Goal: Task Accomplishment & Management: Use online tool/utility

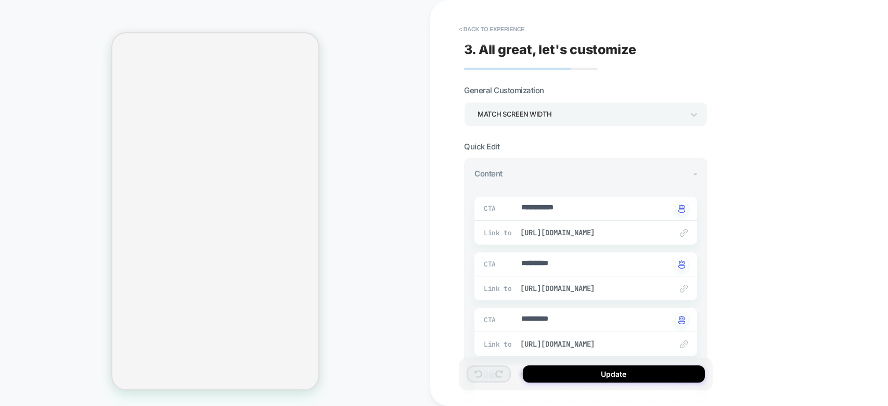
type textarea "*"
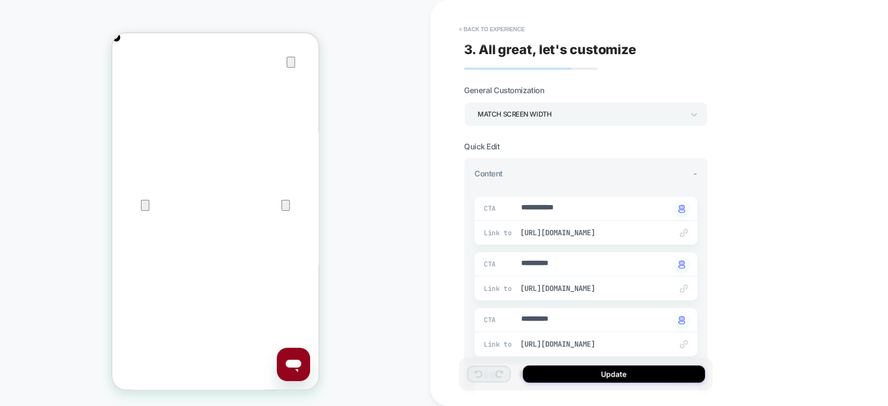
scroll to position [0, 412]
click at [486, 26] on button "< Back to experience" at bounding box center [491, 29] width 76 height 17
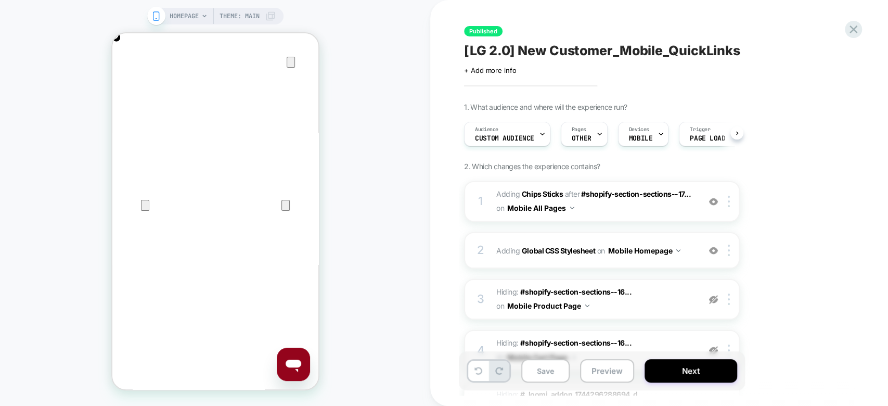
scroll to position [0, 0]
click at [853, 28] on icon at bounding box center [853, 29] width 8 height 8
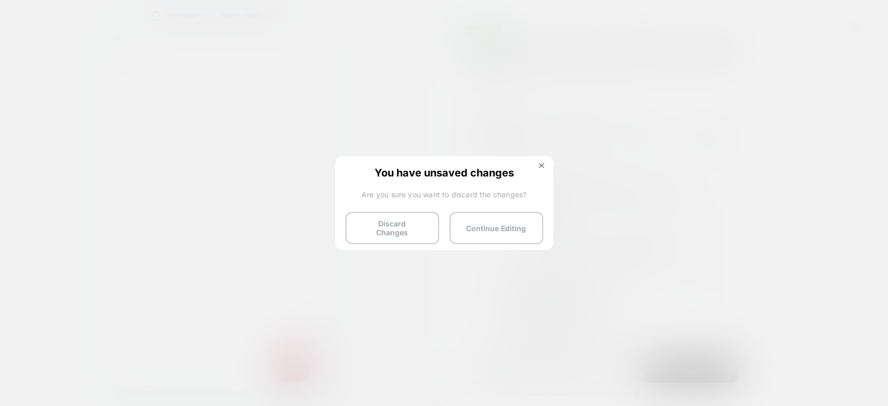
click at [491, 240] on div "You have unsaved changes Are you sure you want to discard the changes? Discard …" at bounding box center [444, 202] width 218 height 92
click at [496, 229] on button "Continue Editing" at bounding box center [496, 228] width 94 height 32
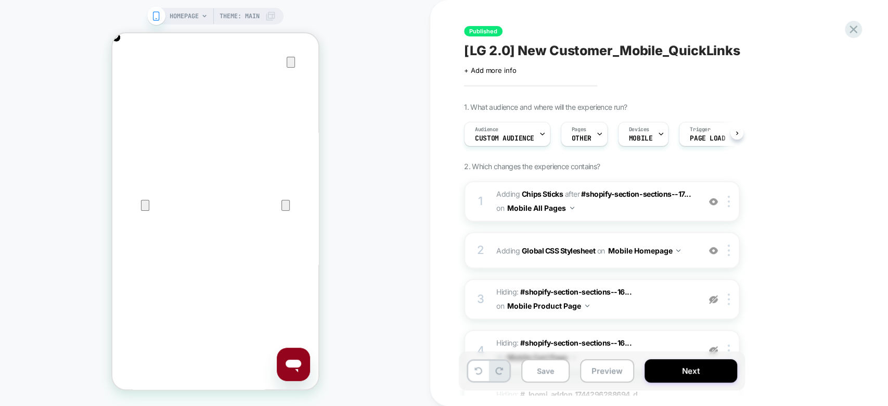
scroll to position [0, 206]
drag, startPoint x: 752, startPoint y: 10, endPoint x: 397, endPoint y: 128, distance: 374.1
click at [397, 128] on div "HOMEPAGE Theme: MAIN" at bounding box center [215, 202] width 430 height 385
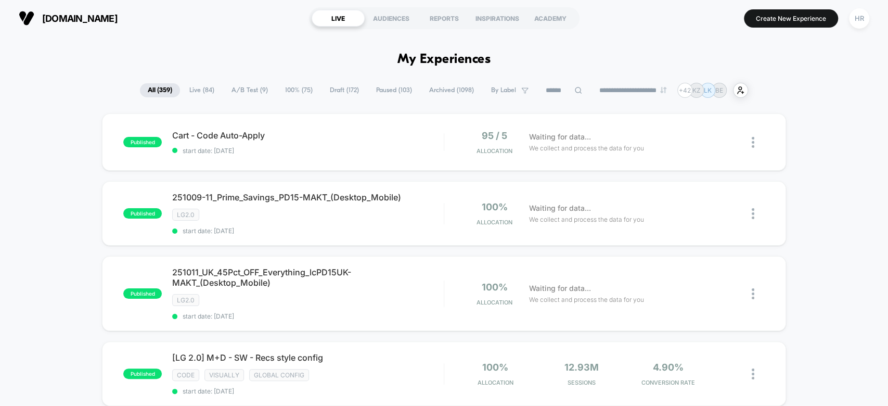
click at [246, 94] on span "A/B Test ( 9 )" at bounding box center [250, 90] width 52 height 14
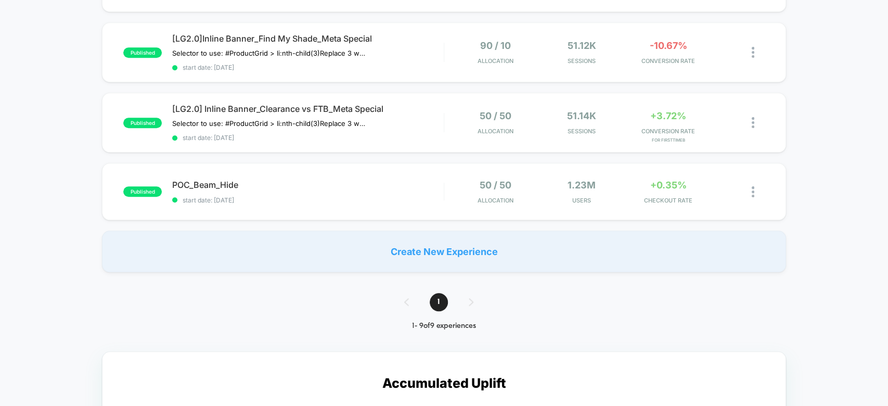
scroll to position [532, 0]
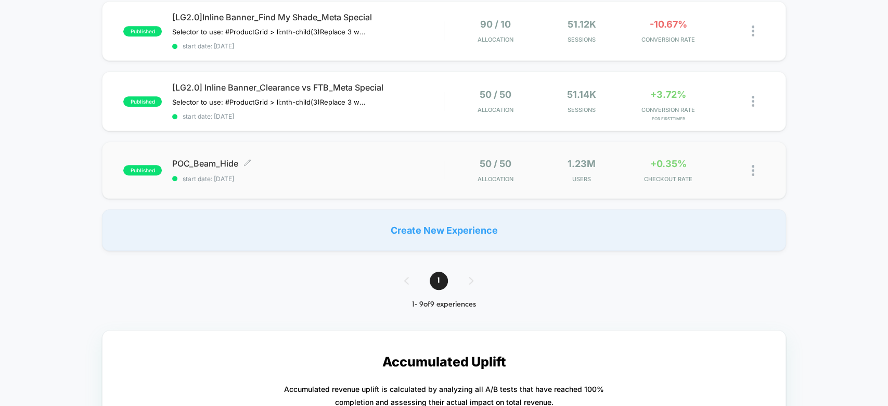
click at [399, 162] on div "POC_Beam_Hide Click to edit experience details Click to edit experience details…" at bounding box center [307, 170] width 271 height 24
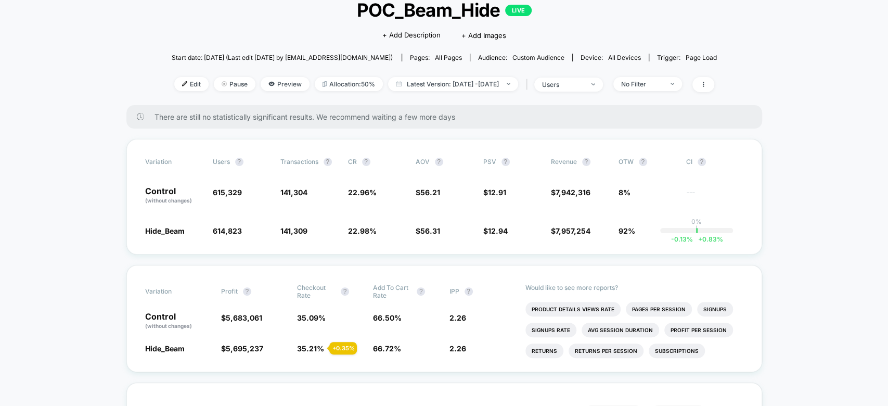
scroll to position [71, 0]
click at [454, 84] on span "Latest Version: Sep 8, 2025 - Oct 8, 2025" at bounding box center [453, 83] width 130 height 14
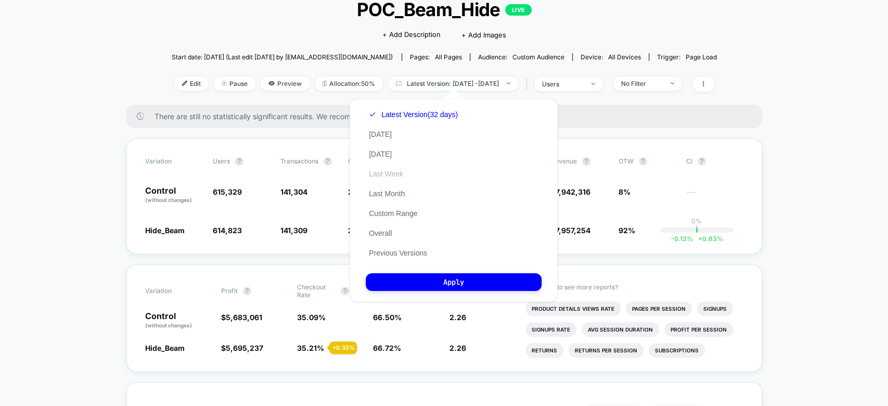
click at [386, 171] on button "Last Week" at bounding box center [386, 173] width 41 height 9
click at [308, 181] on div "Variation users ? Transactions ? CR ? AOV ? PSV ? Revenue ? OTW ? CI ? Control …" at bounding box center [443, 195] width 635 height 115
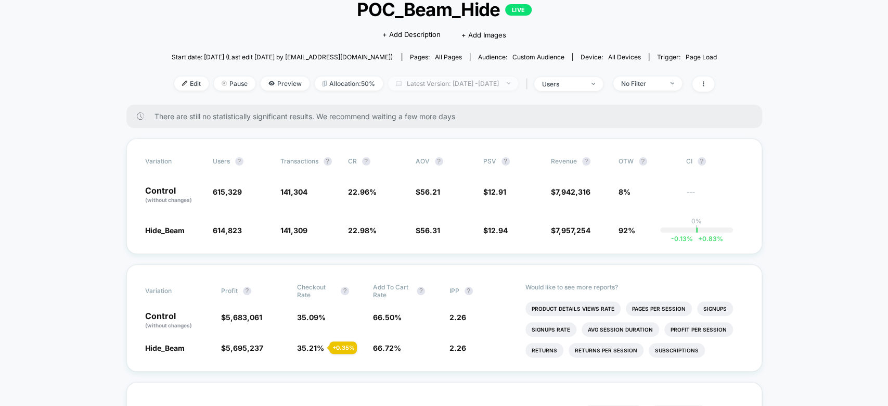
click at [444, 80] on span "Latest Version: Sep 8, 2025 - Oct 8, 2025" at bounding box center [453, 83] width 130 height 14
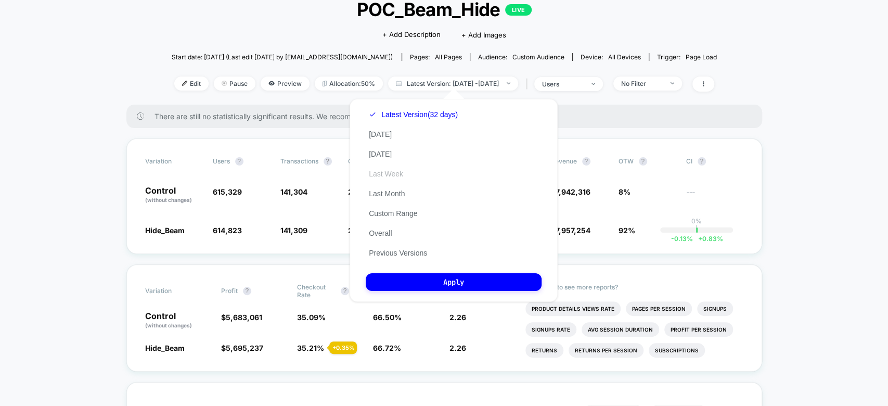
click at [374, 171] on button "Last Week" at bounding box center [386, 173] width 41 height 9
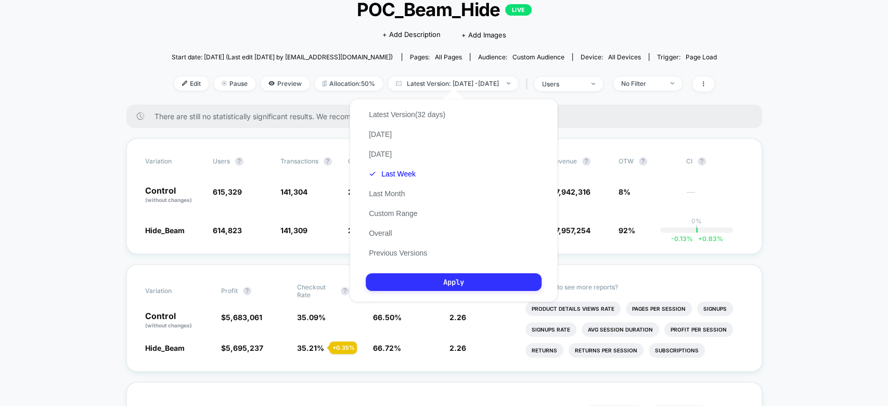
click at [425, 275] on button "Apply" at bounding box center [454, 282] width 176 height 18
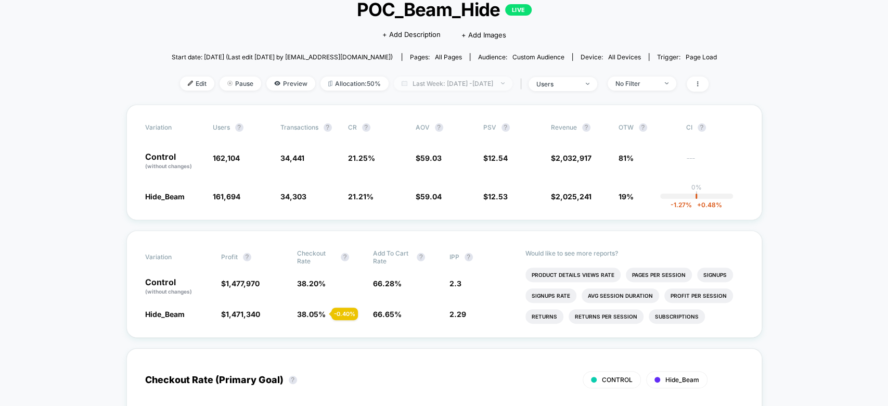
click at [482, 76] on span "Last Week: Oct 1, 2025 - Oct 8, 2025" at bounding box center [453, 83] width 119 height 14
select select "*"
select select "****"
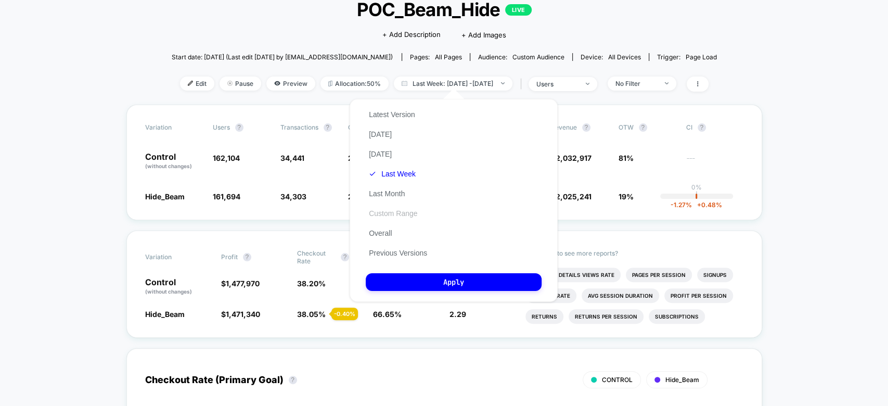
click at [389, 212] on button "Custom Range" at bounding box center [393, 213] width 55 height 9
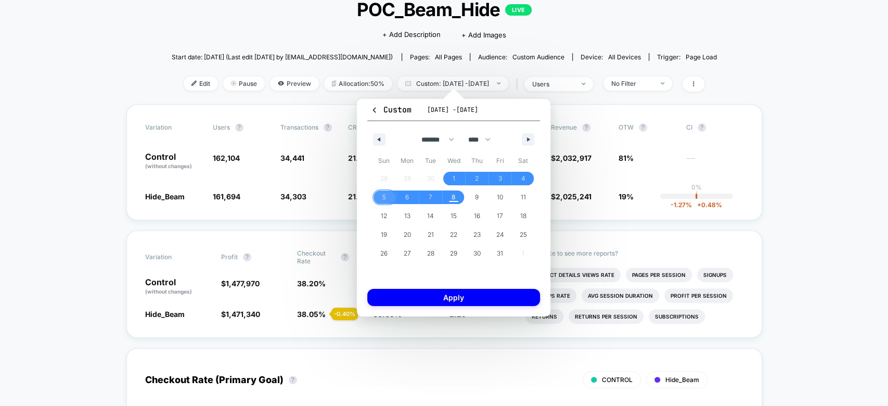
click at [376, 192] on span "5" at bounding box center [383, 197] width 23 height 14
click at [458, 197] on span "8" at bounding box center [453, 197] width 23 height 14
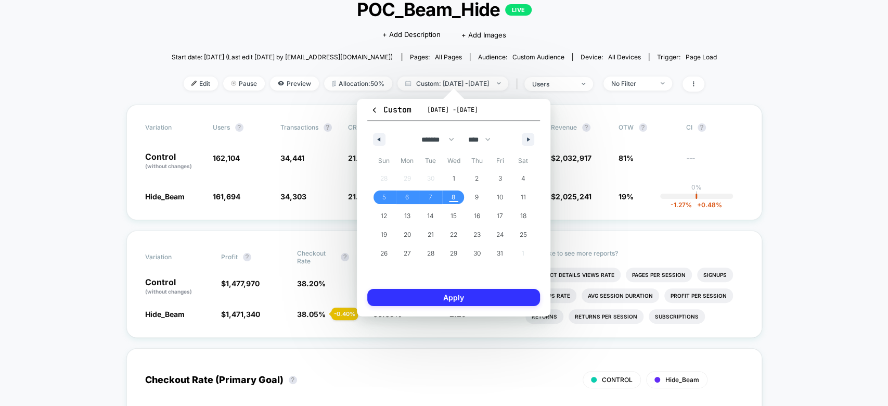
click at [464, 297] on button "Apply" at bounding box center [453, 297] width 173 height 17
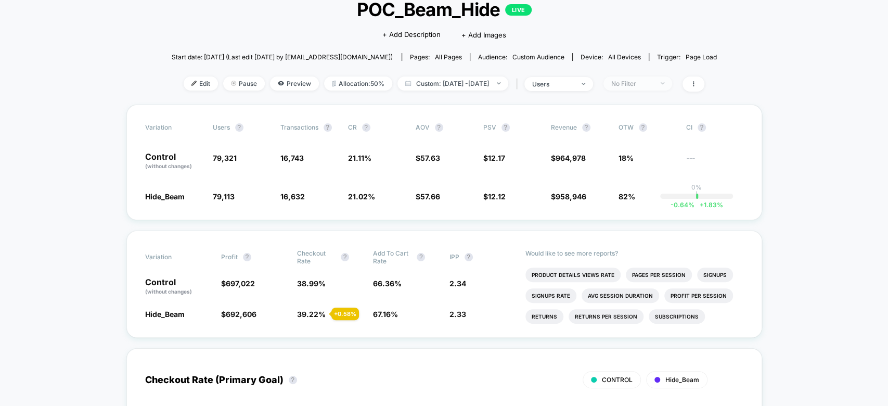
click at [653, 80] on div "No Filter" at bounding box center [632, 84] width 42 height 8
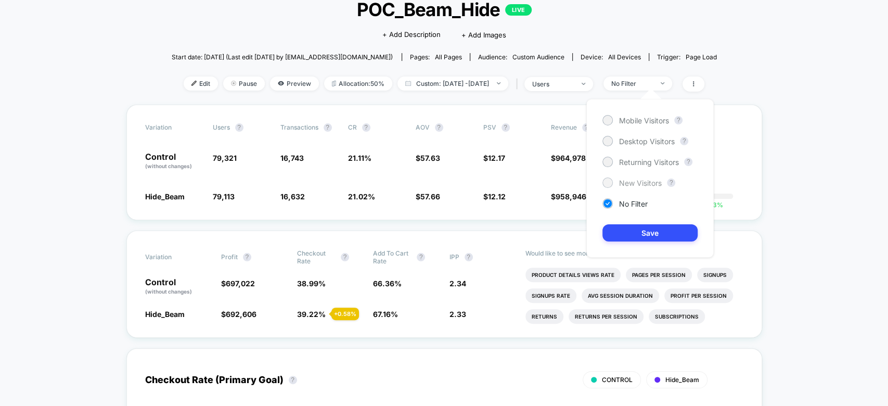
click at [618, 185] on div "New Visitors" at bounding box center [631, 182] width 59 height 10
click at [614, 224] on button "Save" at bounding box center [649, 232] width 95 height 17
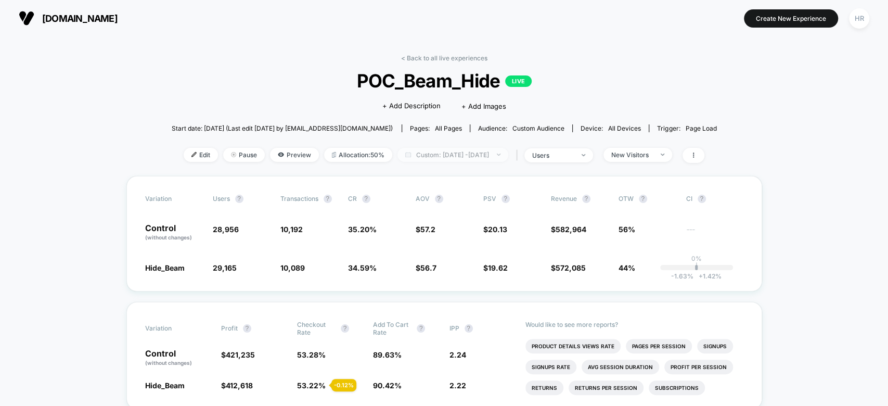
click at [470, 151] on span "Custom: Oct 5, 2025 - Oct 8, 2025" at bounding box center [452, 155] width 111 height 14
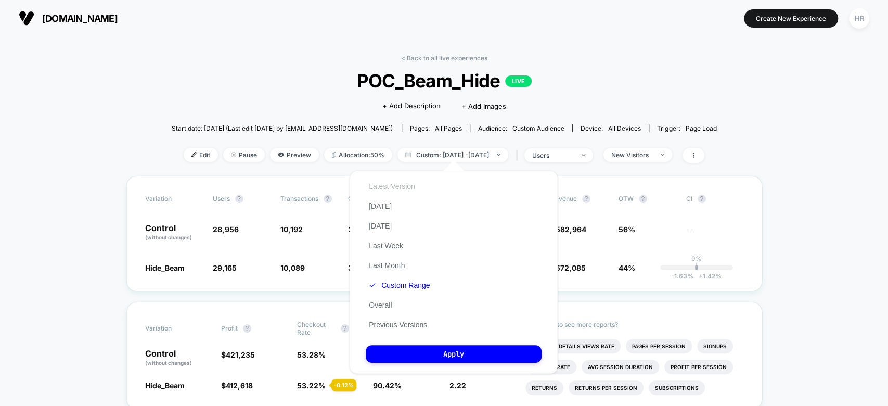
click at [375, 189] on button "Latest Version" at bounding box center [392, 185] width 53 height 9
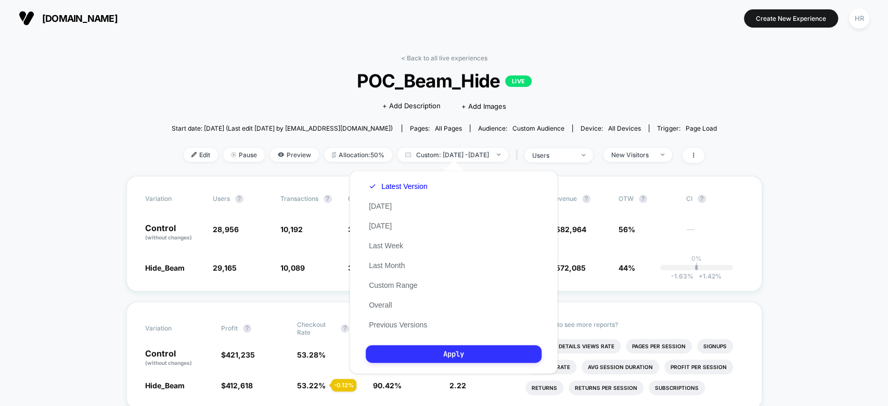
click at [392, 360] on button "Apply" at bounding box center [454, 354] width 176 height 18
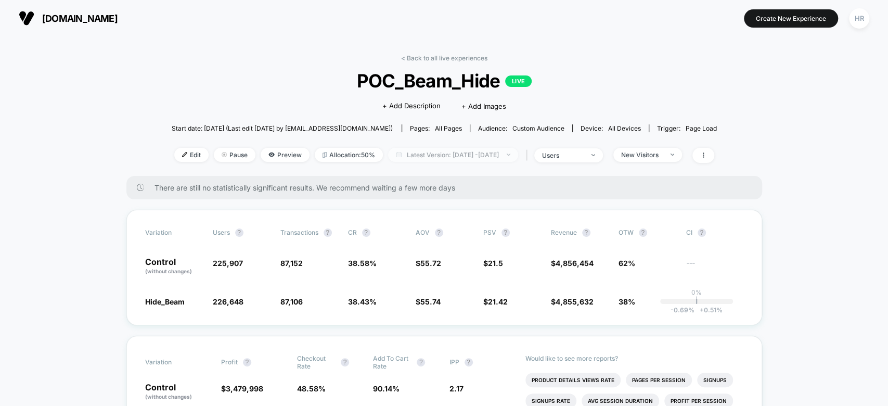
click at [512, 148] on span "Latest Version: Sep 7, 2025 - Oct 7, 2025" at bounding box center [453, 155] width 130 height 14
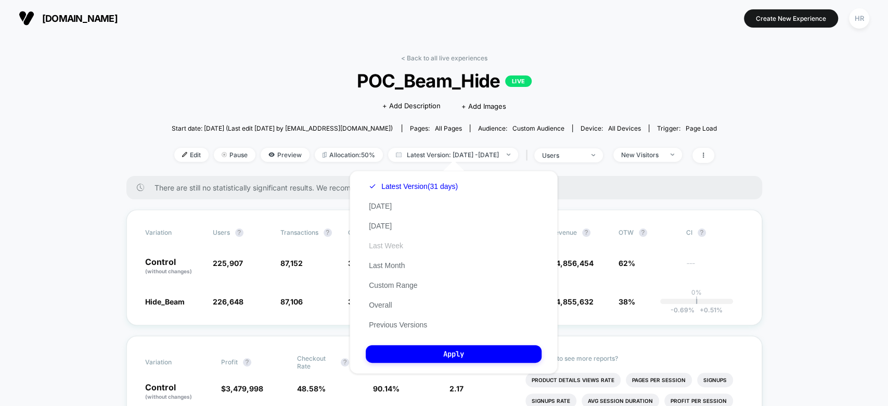
click at [381, 250] on button "Last Week" at bounding box center [386, 245] width 41 height 9
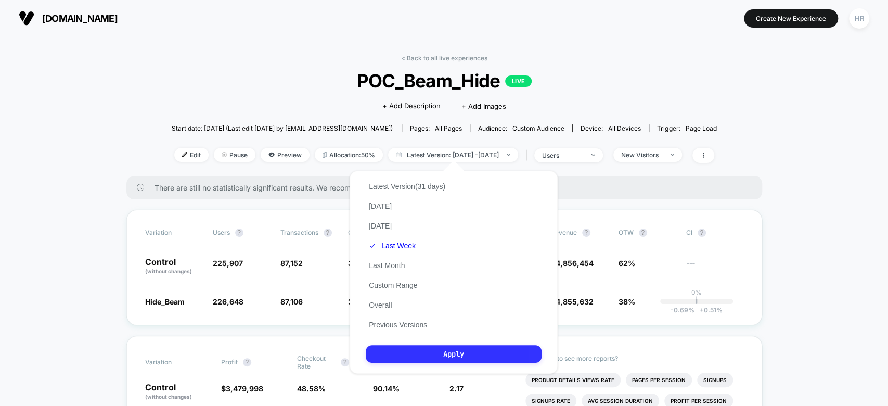
click at [392, 353] on button "Apply" at bounding box center [454, 354] width 176 height 18
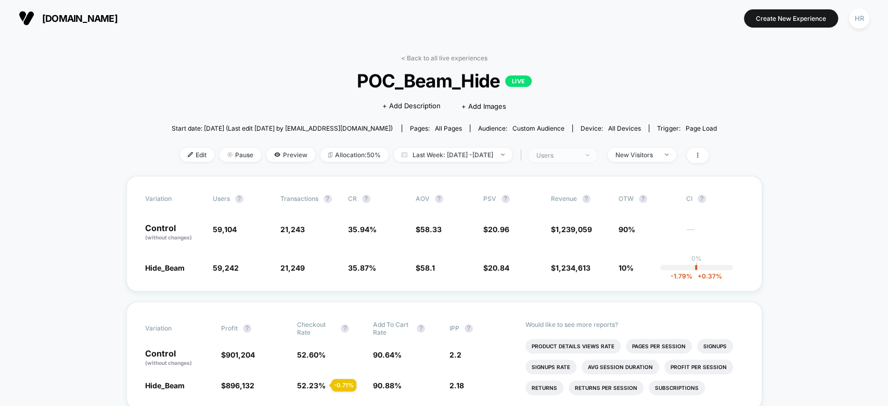
click at [595, 160] on span "users" at bounding box center [562, 155] width 69 height 14
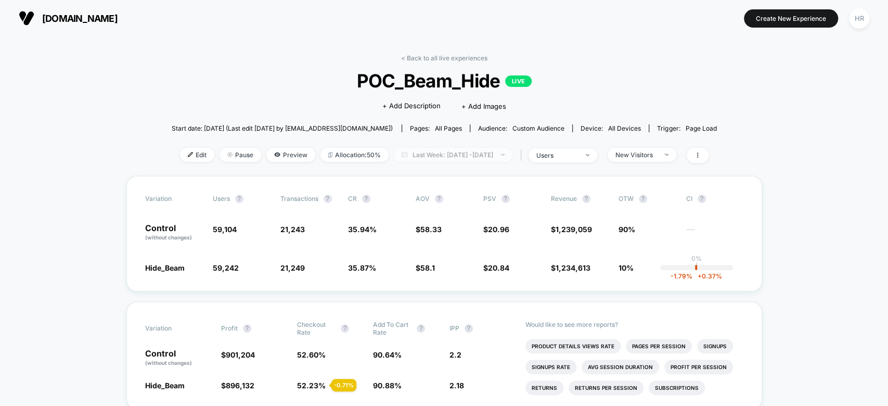
click at [446, 155] on span "Last Week: Oct 1, 2025 - Oct 8, 2025" at bounding box center [453, 155] width 119 height 14
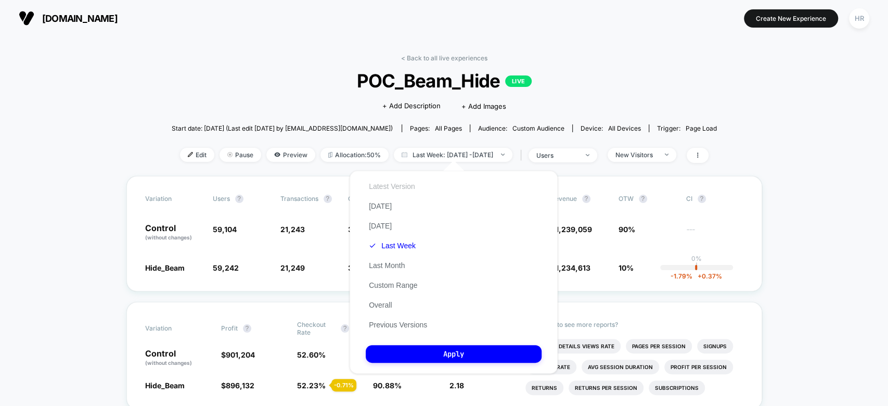
click at [391, 183] on button "Latest Version" at bounding box center [392, 185] width 53 height 9
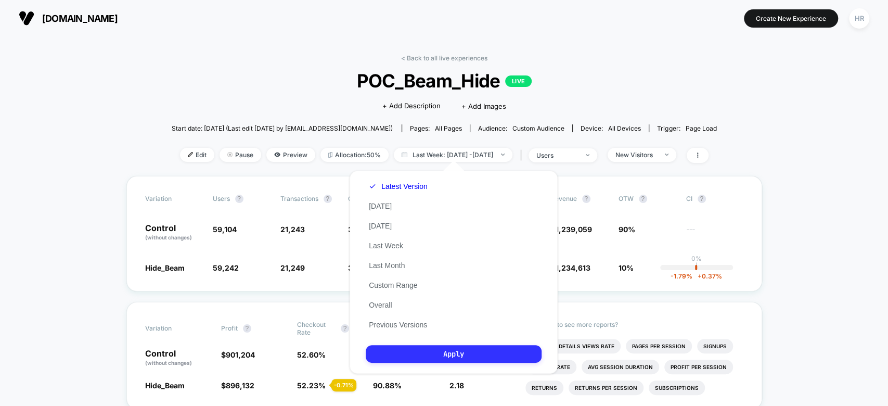
click at [449, 351] on button "Apply" at bounding box center [454, 354] width 176 height 18
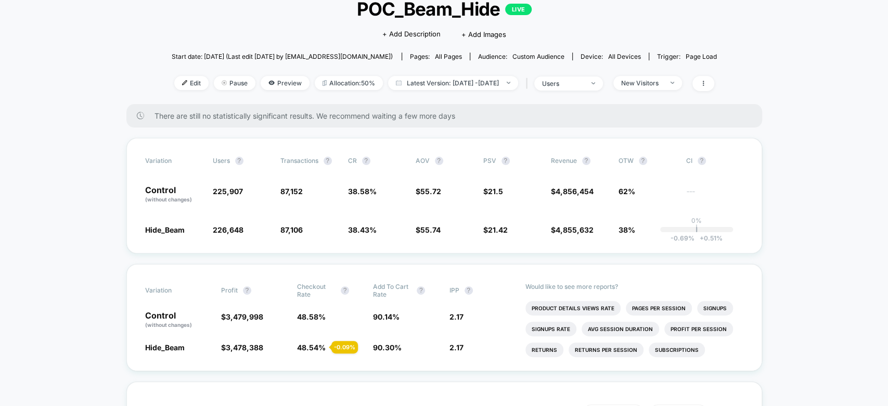
scroll to position [73, 0]
click at [601, 86] on span "users" at bounding box center [568, 82] width 69 height 14
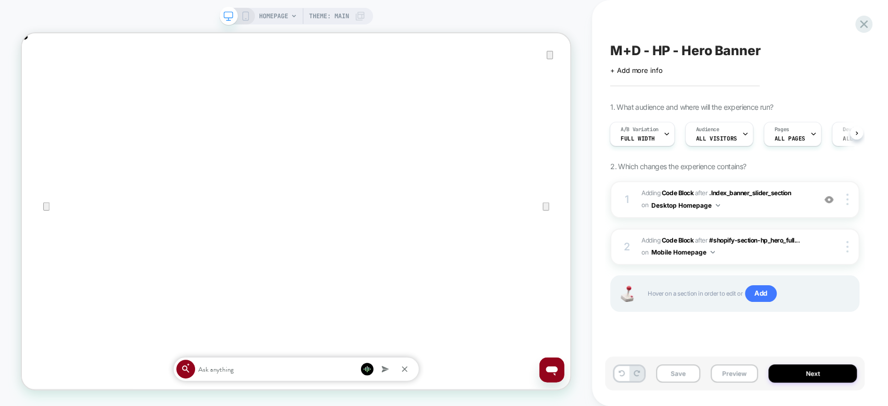
scroll to position [0, 731]
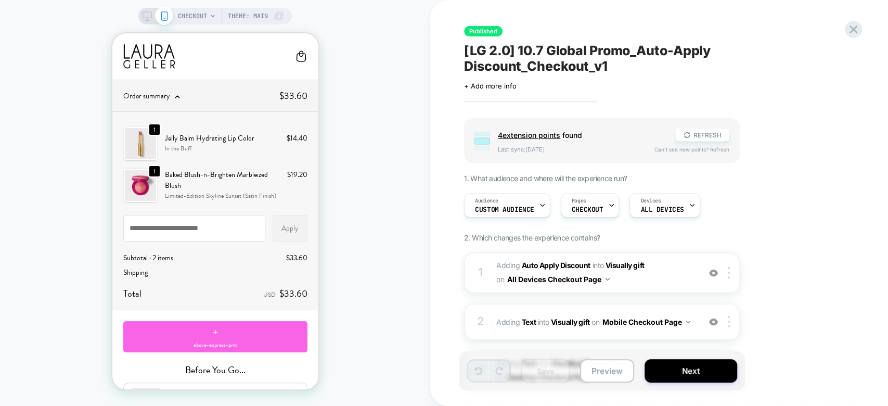
scroll to position [11, 0]
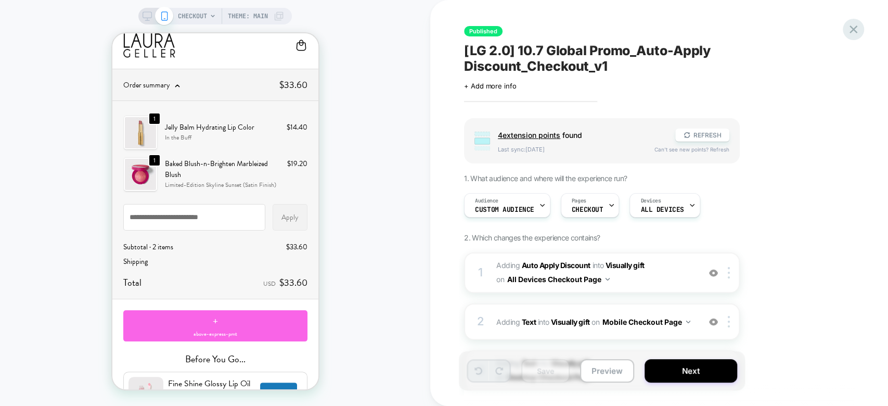
click at [856, 23] on icon at bounding box center [853, 29] width 14 height 14
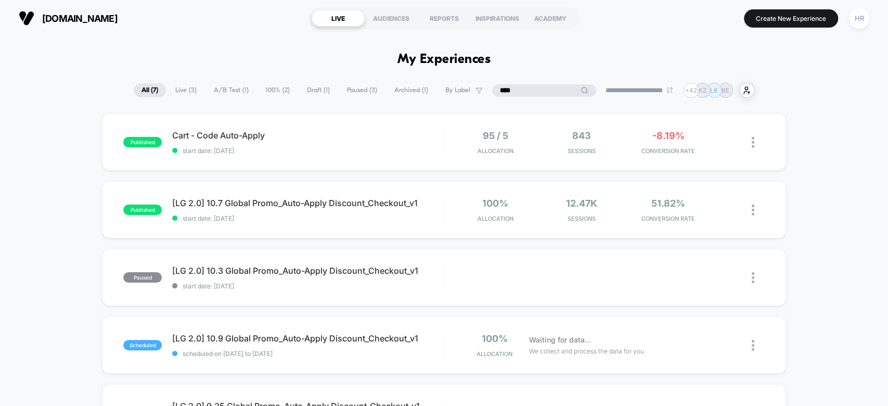
click at [538, 94] on input "****" at bounding box center [544, 90] width 104 height 12
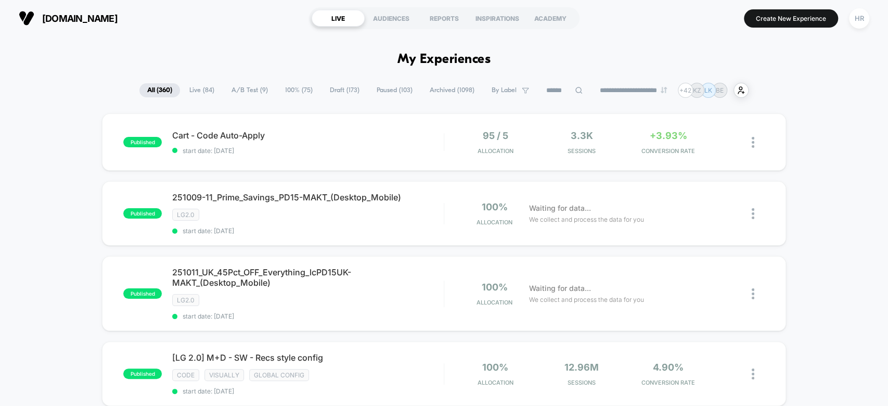
click at [240, 89] on span "A/B Test ( 9 )" at bounding box center [250, 90] width 52 height 14
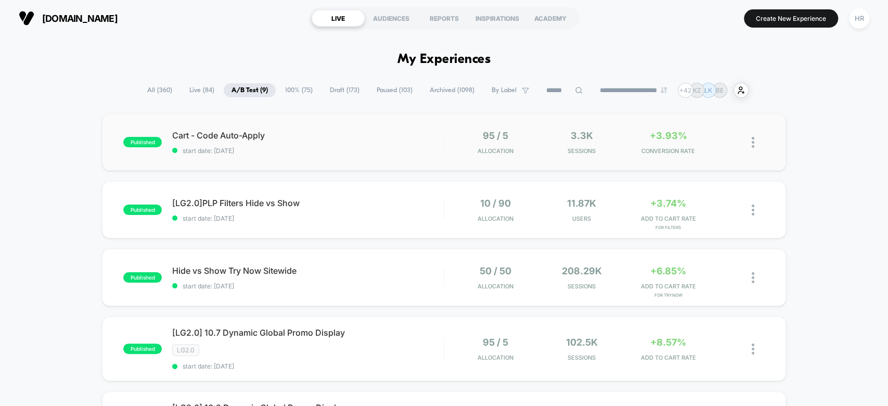
click at [393, 127] on div "published Cart - Code Auto-Apply start date: [DATE] 95 / 5 Allocation 3.3k Sess…" at bounding box center [443, 141] width 683 height 57
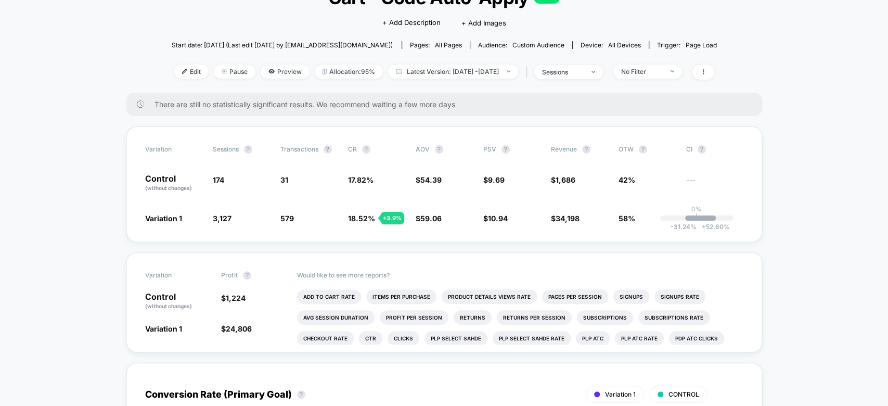
scroll to position [96, 0]
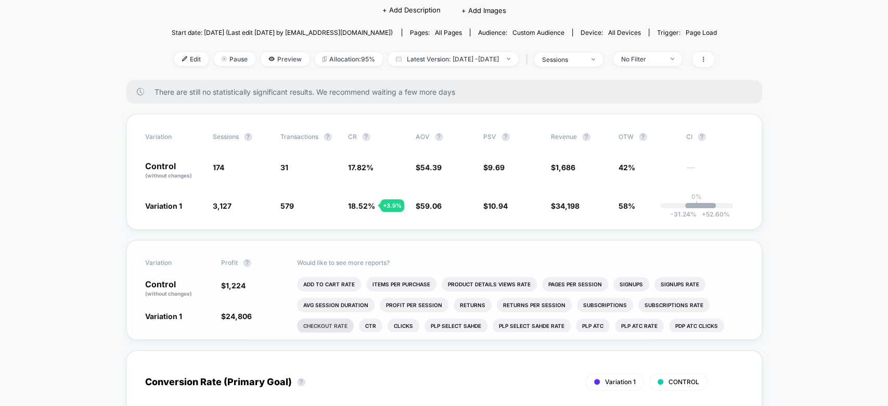
click at [339, 321] on li "Checkout Rate" at bounding box center [325, 325] width 57 height 15
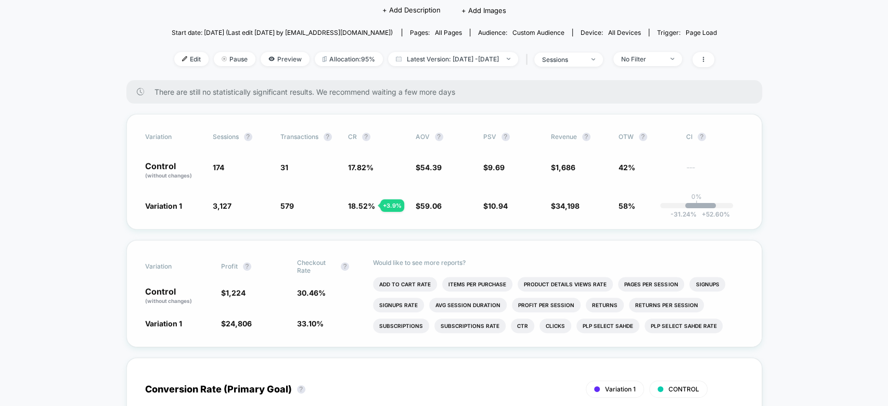
scroll to position [0, 0]
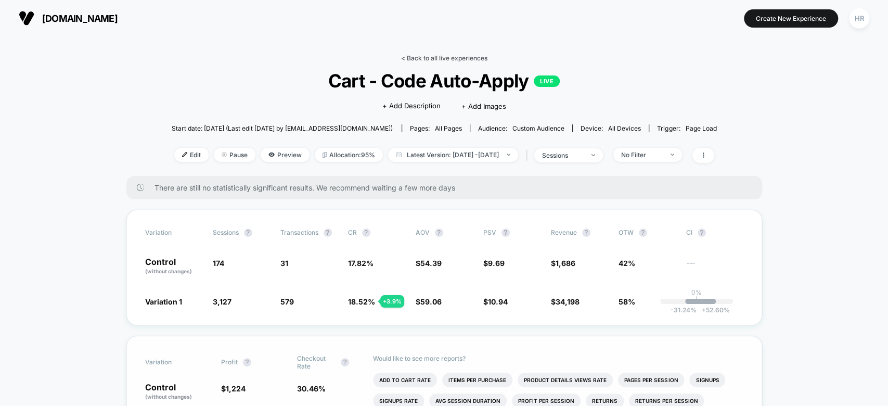
click at [454, 56] on link "< Back to all live experiences" at bounding box center [444, 58] width 86 height 8
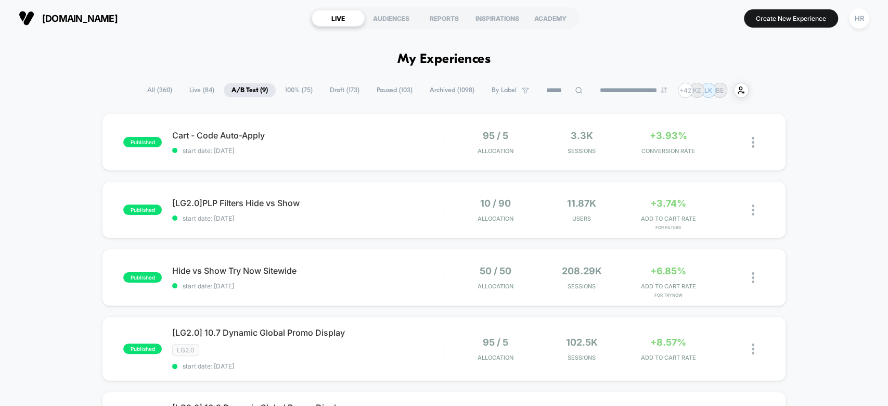
click at [144, 88] on span "All ( 360 )" at bounding box center [159, 90] width 41 height 14
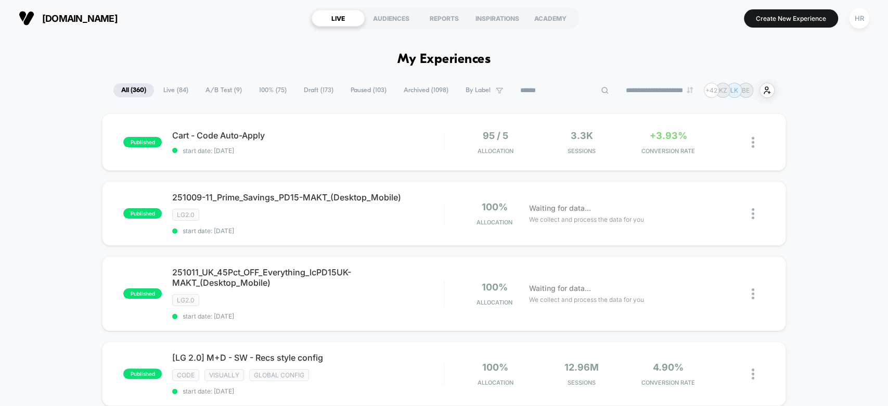
click at [540, 84] on input at bounding box center [564, 90] width 104 height 12
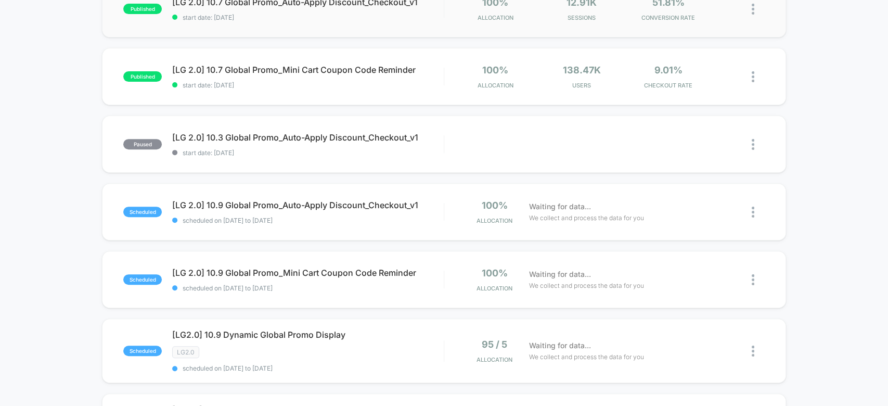
scroll to position [233, 0]
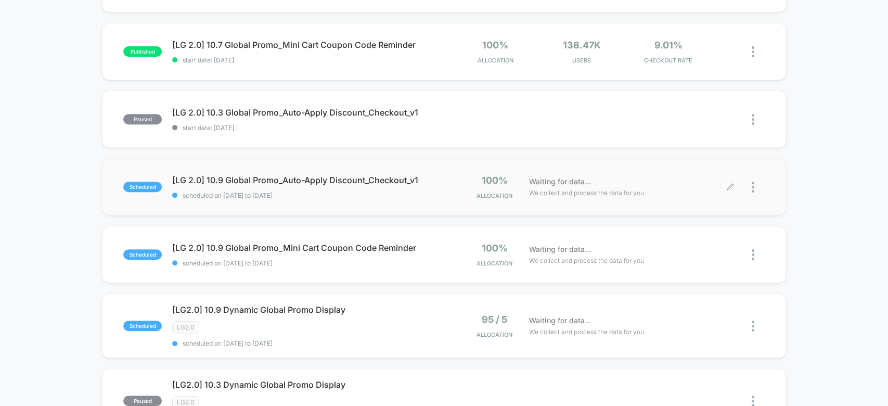
type input "******"
drag, startPoint x: 730, startPoint y: 182, endPoint x: 832, endPoint y: 176, distance: 103.1
click at [835, 176] on div "published [LG2.0] 10.7 Dynamic Global Promo Display LG2.0 start date: [DATE] 95…" at bounding box center [444, 317] width 888 height 875
click at [730, 184] on icon at bounding box center [730, 187] width 8 height 8
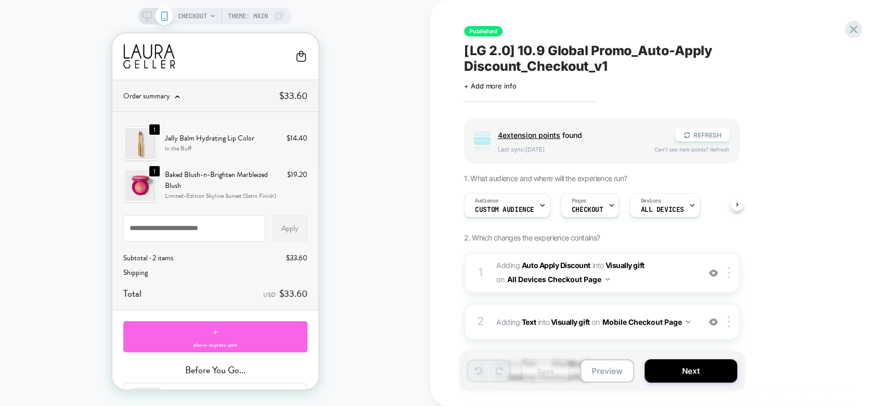
scroll to position [142, 0]
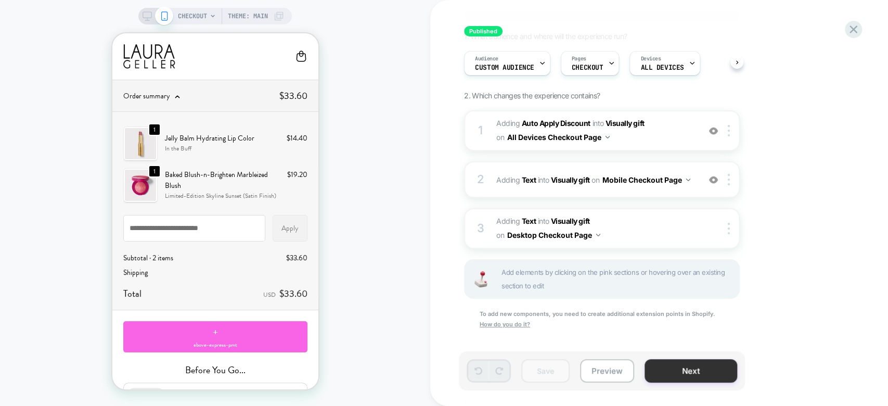
click at [660, 367] on button "Next" at bounding box center [690, 370] width 93 height 23
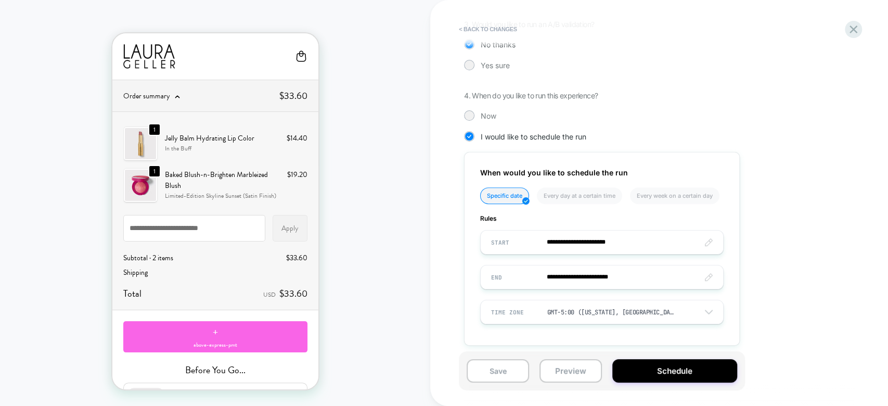
scroll to position [263, 0]
click at [775, 243] on div "**********" at bounding box center [654, 107] width 380 height 505
click at [631, 244] on input "**********" at bounding box center [601, 241] width 242 height 24
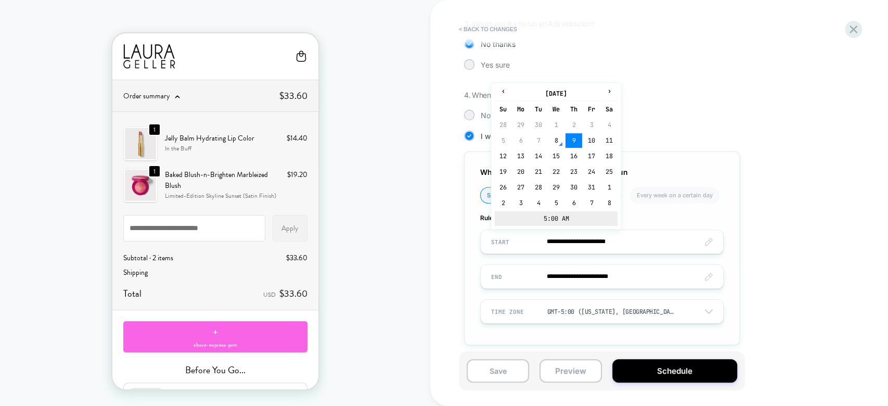
click at [578, 213] on td "5:00 AM" at bounding box center [556, 218] width 123 height 15
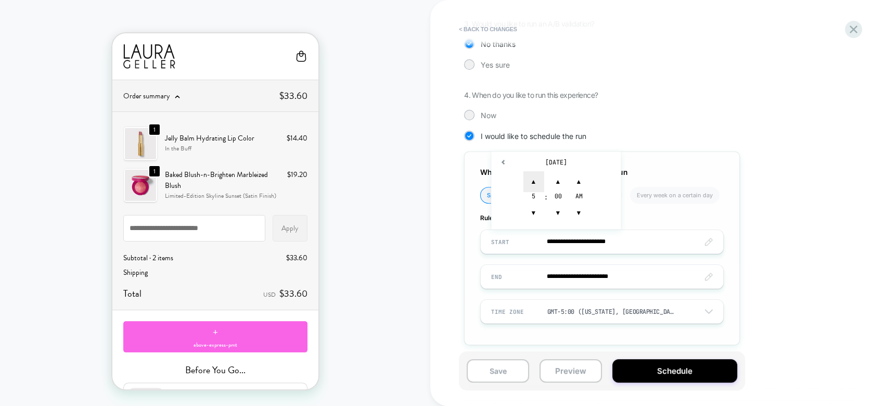
click at [531, 177] on span "▲" at bounding box center [533, 181] width 21 height 21
click at [552, 179] on span "▲" at bounding box center [558, 181] width 21 height 21
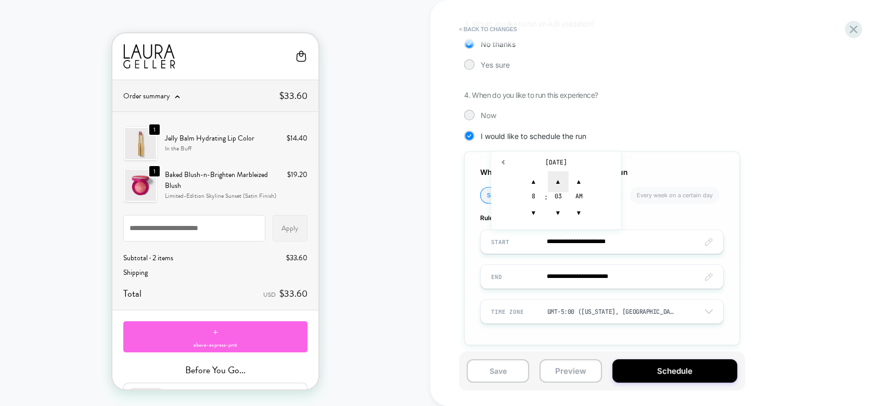
click at [552, 179] on span "▲" at bounding box center [558, 181] width 21 height 21
type input "**********"
click at [819, 243] on div "**********" at bounding box center [654, 107] width 380 height 505
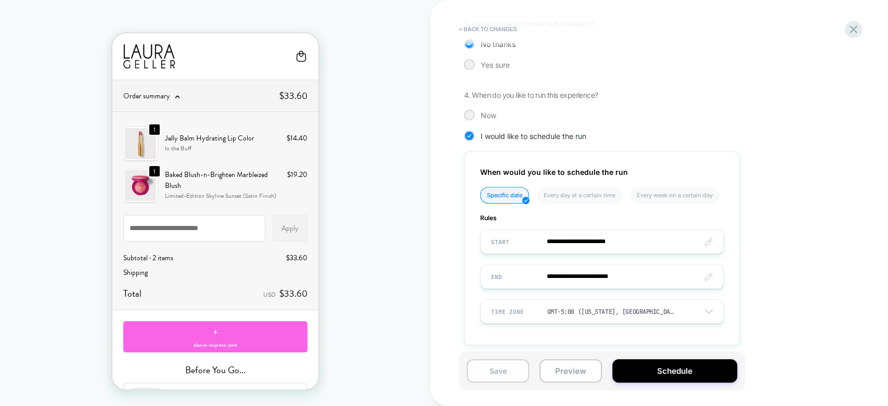
click at [490, 362] on button "Save" at bounding box center [497, 370] width 62 height 23
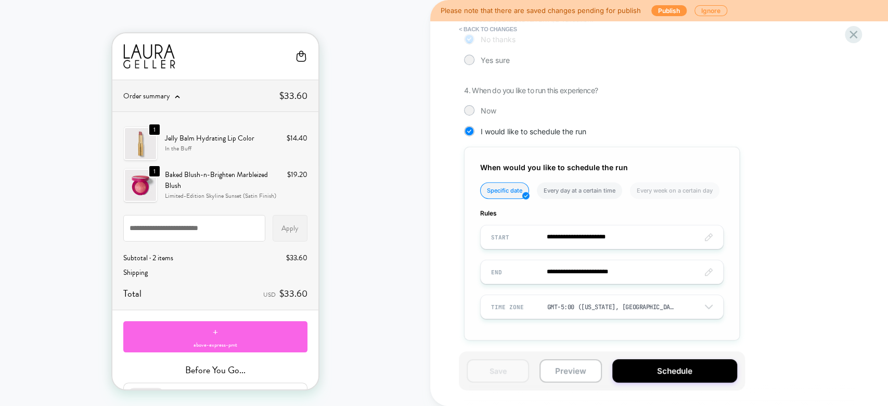
scroll to position [0, 0]
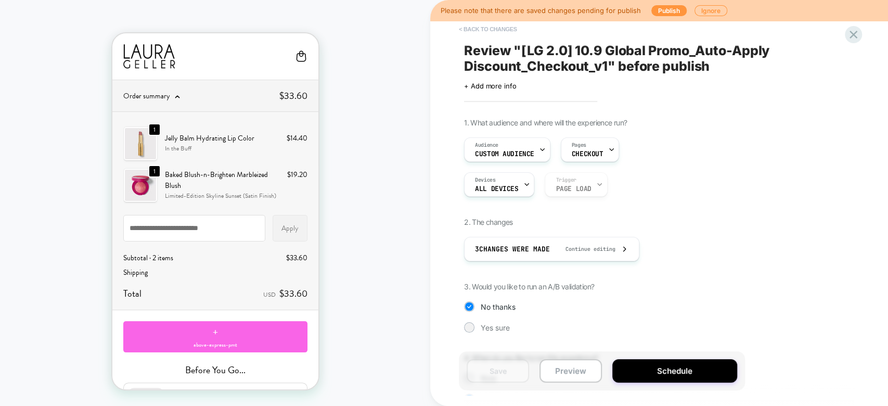
click at [496, 26] on button "< Back to changes" at bounding box center [487, 29] width 69 height 17
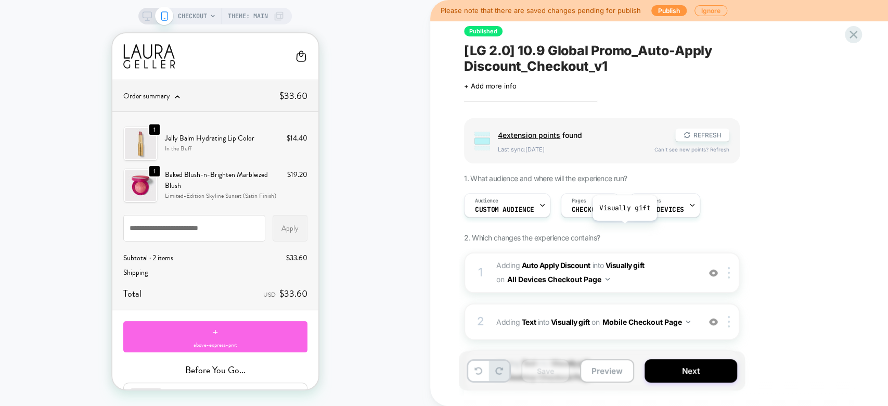
scroll to position [102, 0]
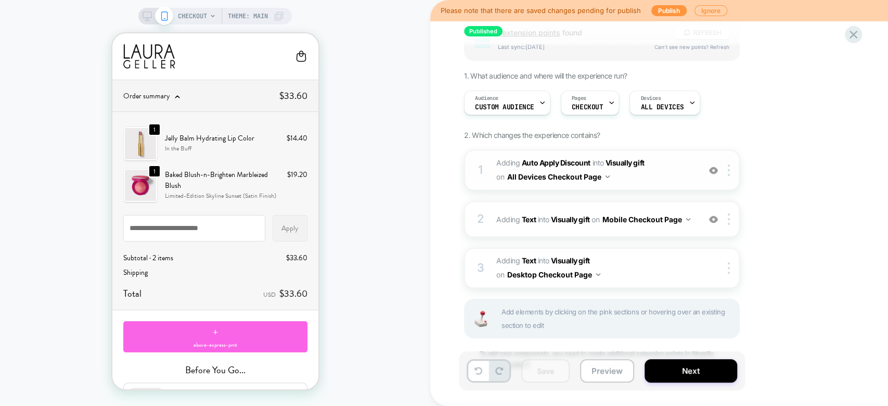
click at [662, 168] on span "#_loomi_addon_1728485017630_dup1757954141_dup1759327651_dup1759776686 Adding Au…" at bounding box center [595, 170] width 198 height 28
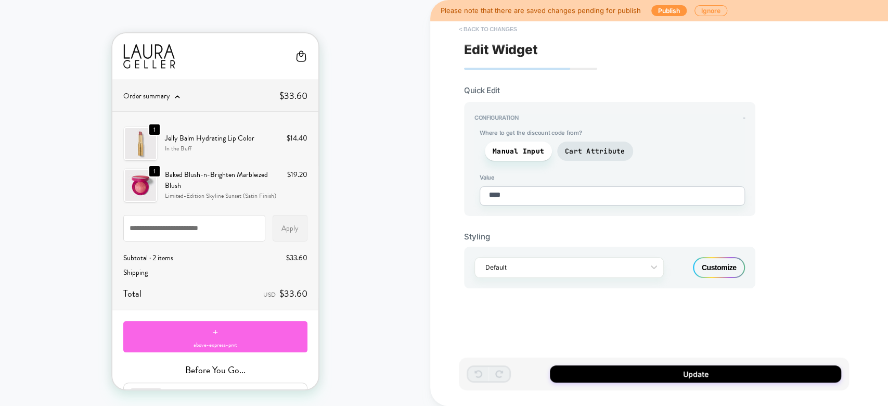
click at [505, 22] on button "< Back to changes" at bounding box center [487, 29] width 69 height 17
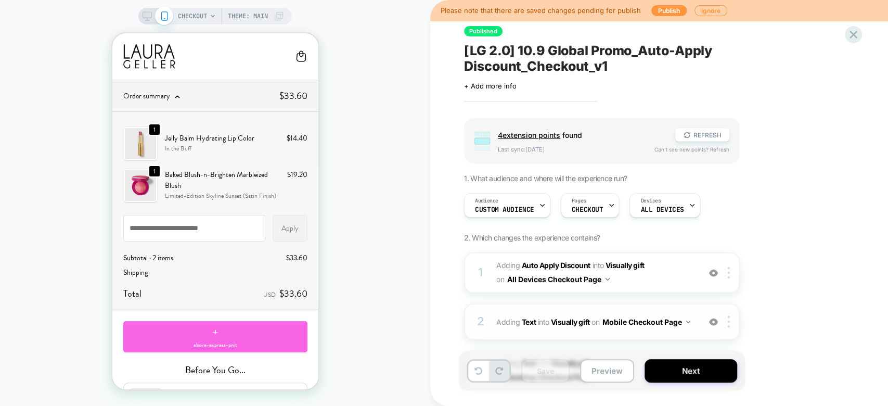
scroll to position [90, 0]
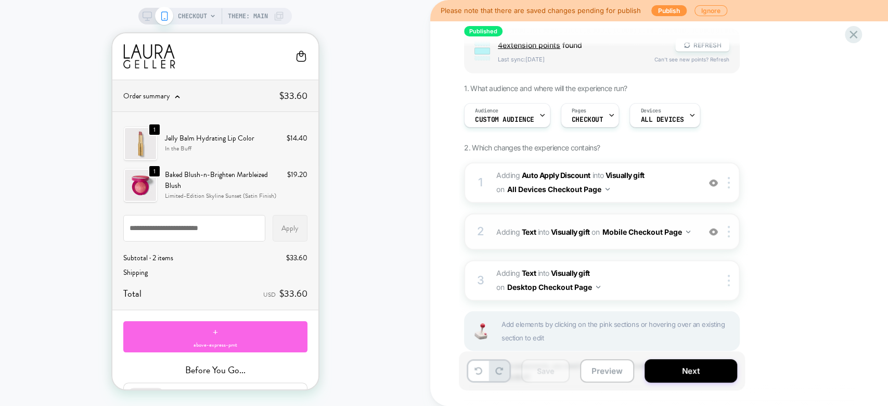
click at [701, 234] on div "2 #_loomi_addon_1728489533445_dup1757954141_dup1759327651_dup1759776686 Adding …" at bounding box center [602, 231] width 276 height 36
type textarea "*"
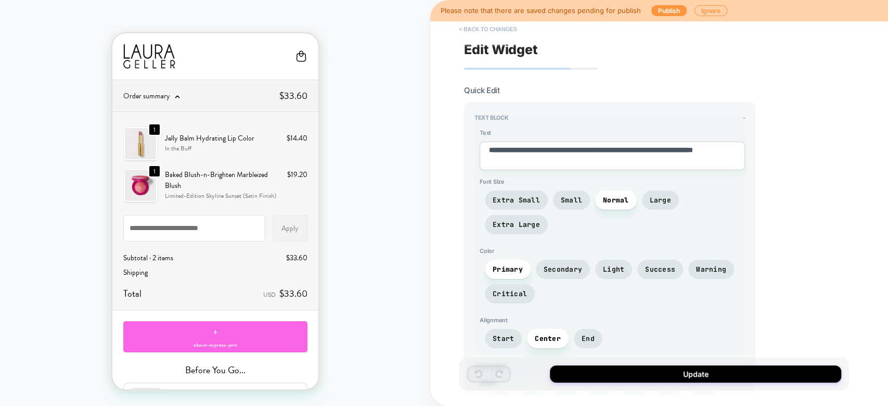
click at [505, 25] on button "< Back to changes" at bounding box center [487, 29] width 69 height 17
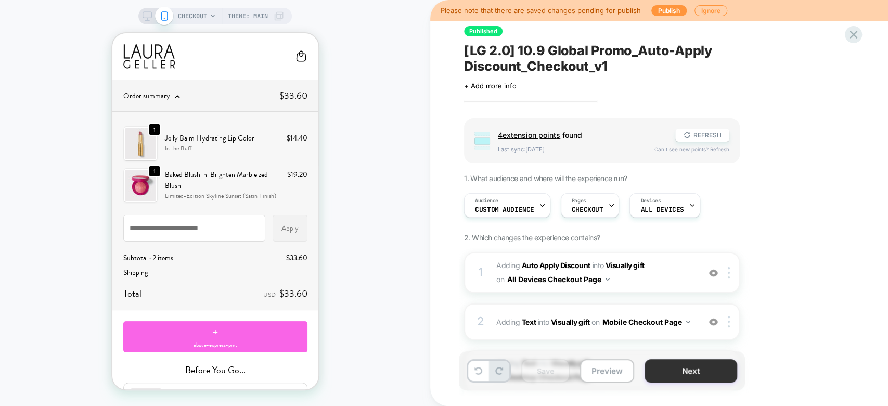
click at [670, 379] on button "Next" at bounding box center [690, 370] width 93 height 23
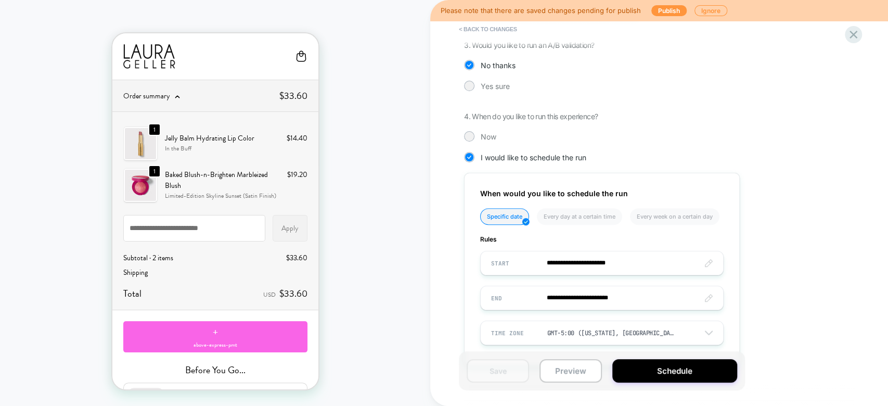
scroll to position [267, 0]
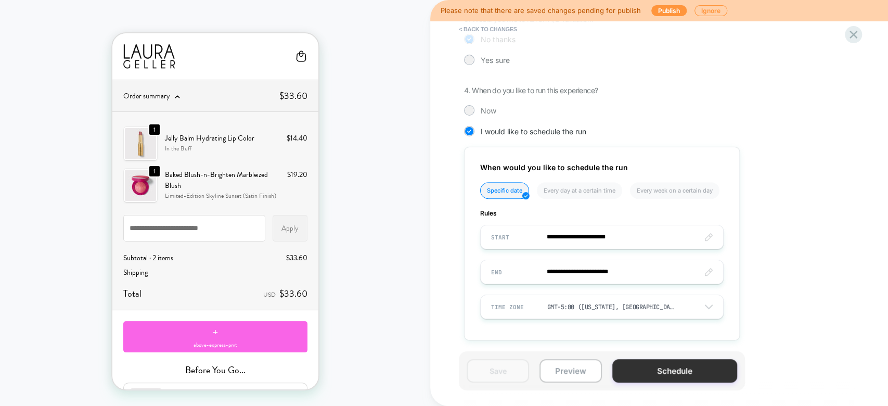
click at [662, 368] on button "Schedule" at bounding box center [674, 370] width 125 height 23
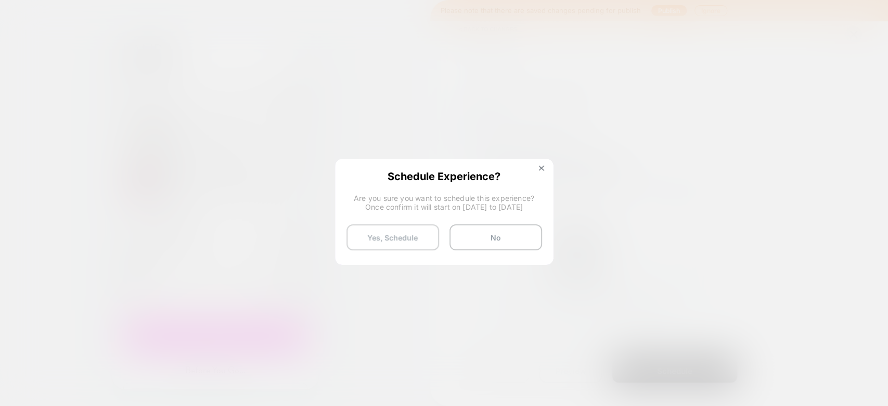
click at [405, 236] on button "Yes, Schedule" at bounding box center [392, 237] width 93 height 26
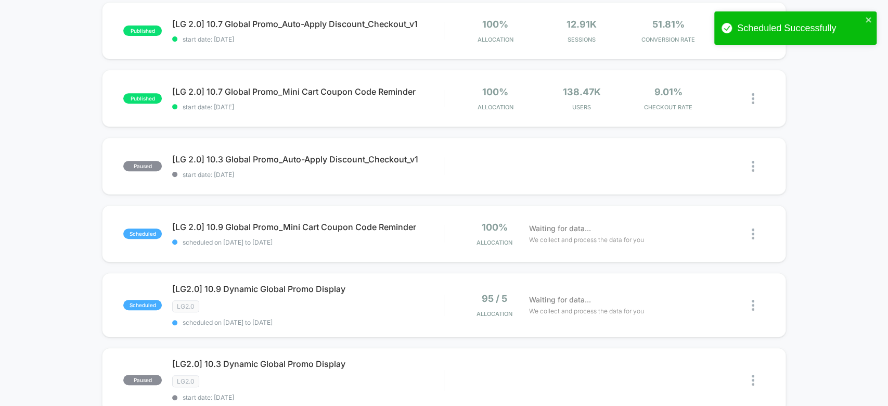
scroll to position [256, 0]
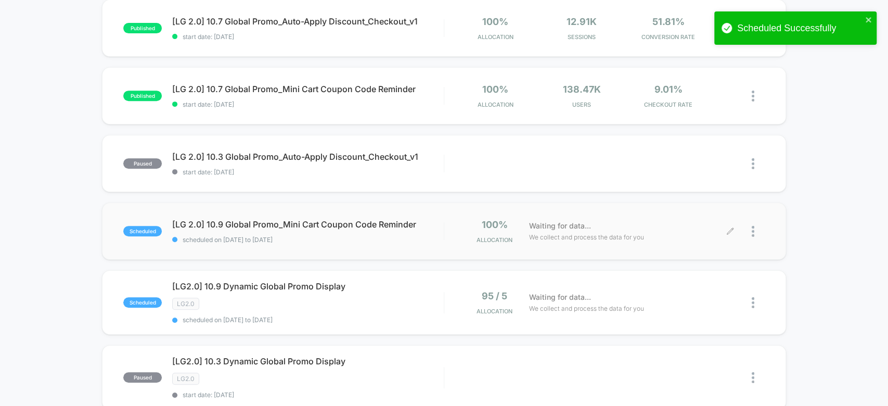
click at [732, 231] on icon at bounding box center [730, 231] width 8 height 8
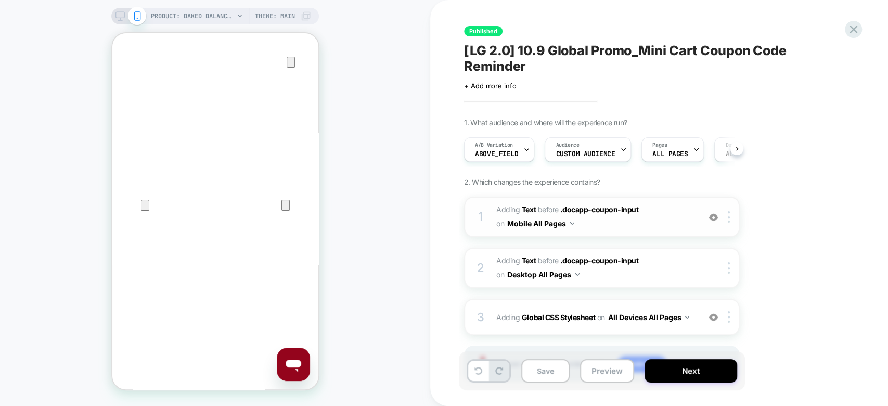
click at [671, 213] on span "#_loomi_addon_1755204626820_dup1757954135_dup1758564643_dup1759327891_dup175977…" at bounding box center [595, 217] width 198 height 28
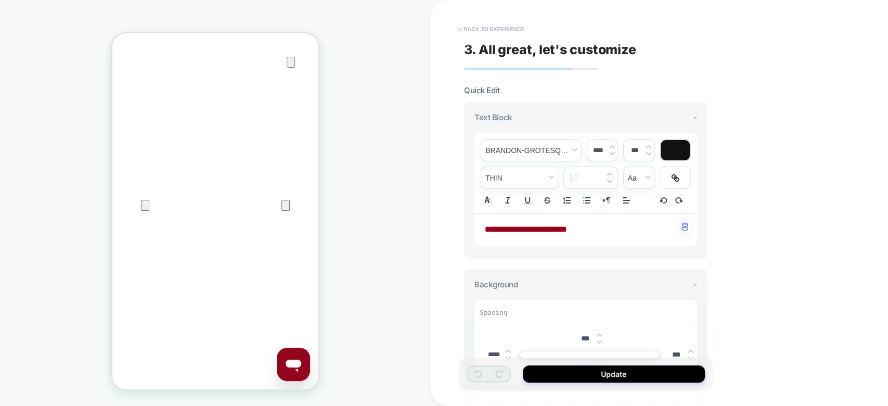
click at [491, 32] on button "< Back to experience" at bounding box center [491, 29] width 76 height 17
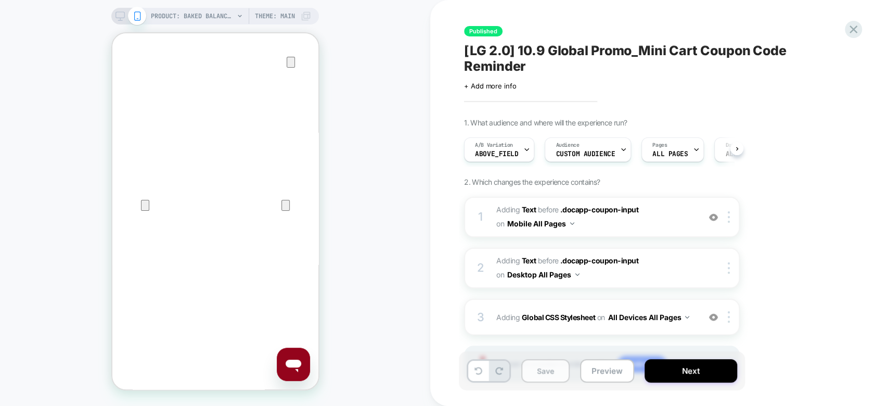
click at [555, 370] on button "Save" at bounding box center [545, 370] width 48 height 23
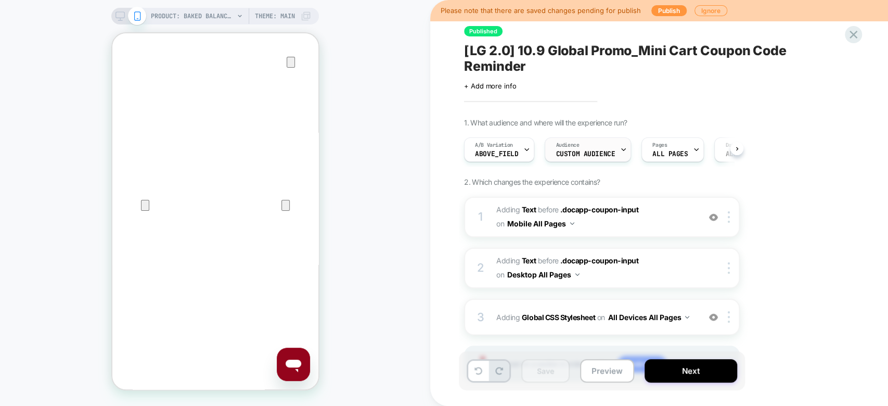
click at [595, 141] on div "Audience Custom Audience" at bounding box center [585, 149] width 80 height 23
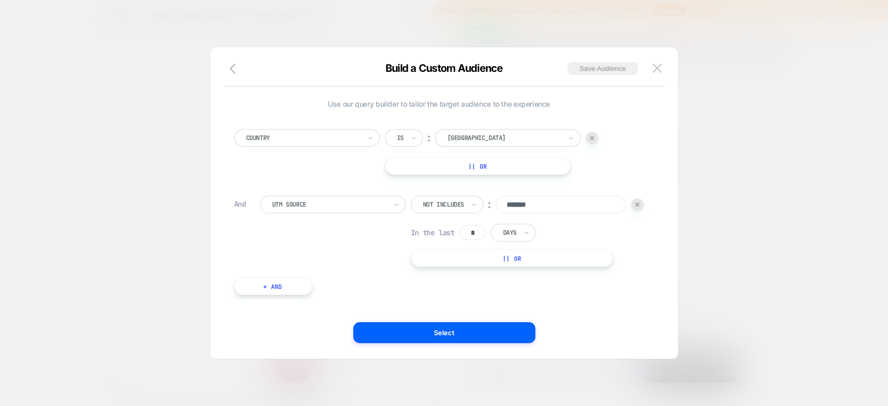
click at [773, 184] on div at bounding box center [444, 203] width 888 height 406
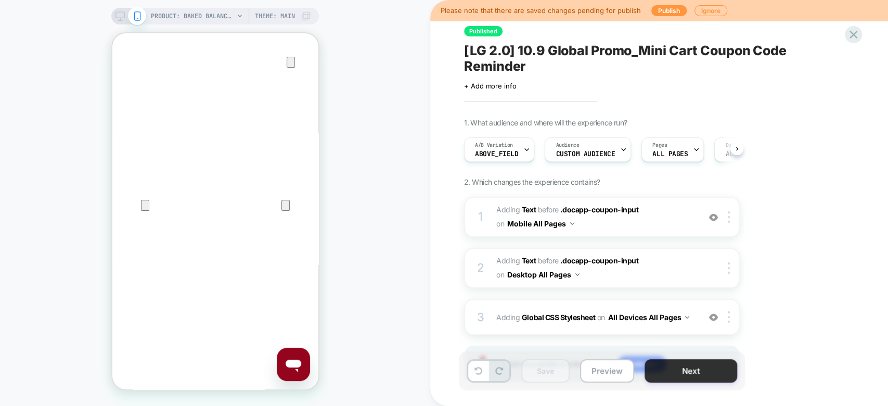
click at [680, 376] on button "Next" at bounding box center [690, 370] width 93 height 23
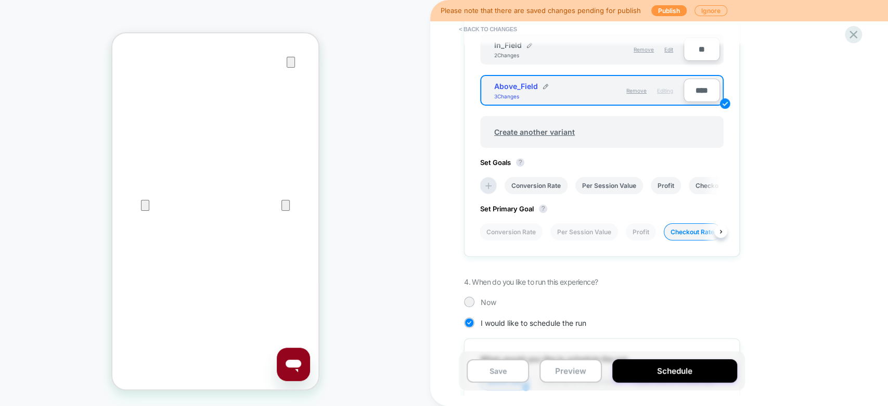
scroll to position [575, 0]
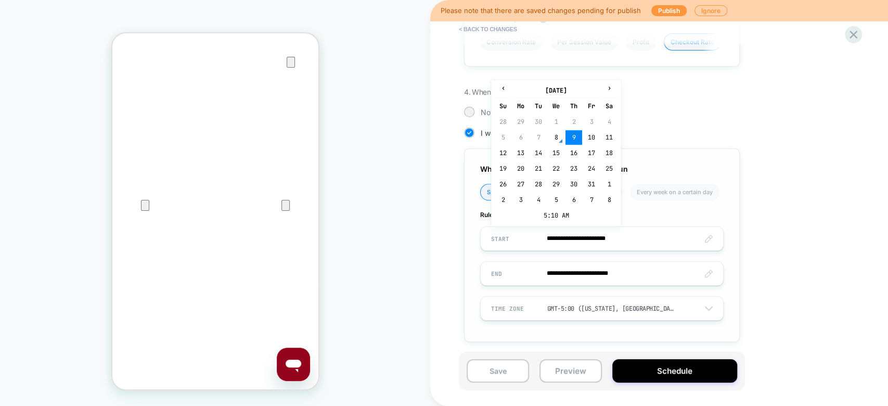
click at [657, 235] on input "**********" at bounding box center [601, 238] width 242 height 24
click at [578, 213] on td "5:10 AM" at bounding box center [556, 215] width 123 height 15
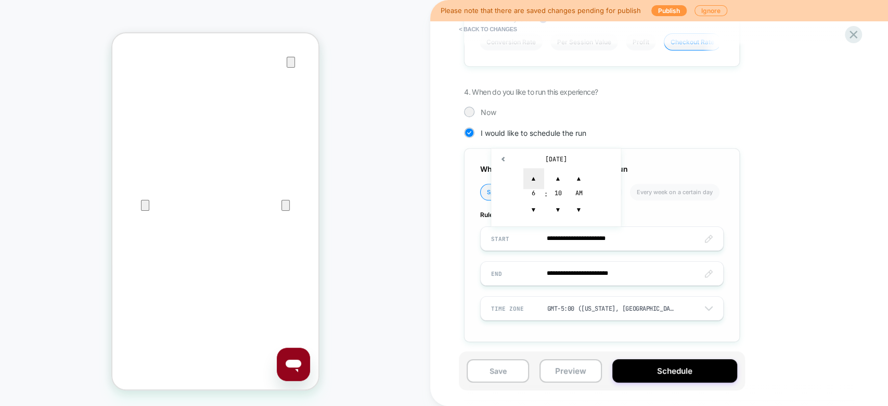
click at [535, 170] on span "▲" at bounding box center [533, 178] width 21 height 21
type input "**********"
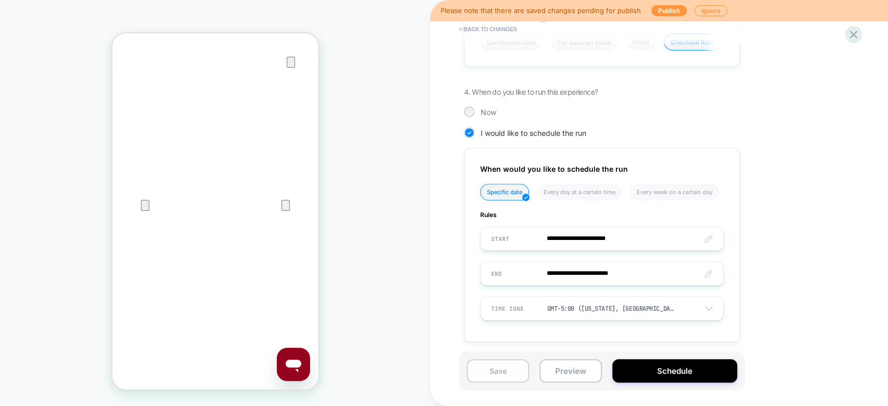
click at [495, 368] on button "Save" at bounding box center [497, 370] width 62 height 23
click at [674, 369] on button "Schedule" at bounding box center [674, 370] width 125 height 23
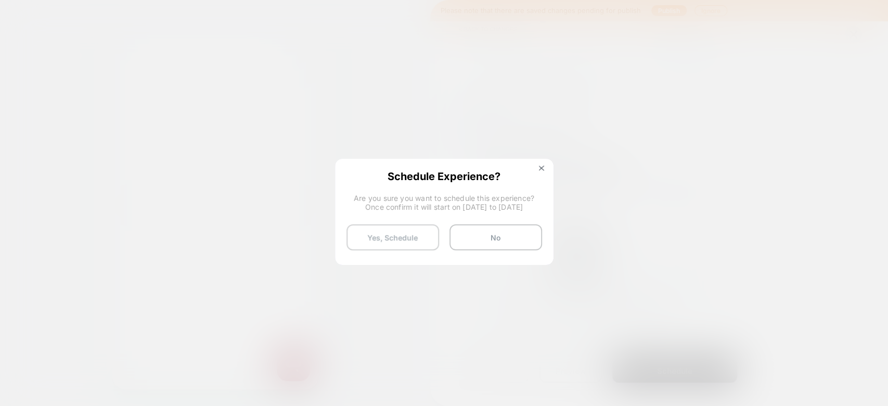
click at [408, 234] on button "Yes, Schedule" at bounding box center [392, 237] width 93 height 26
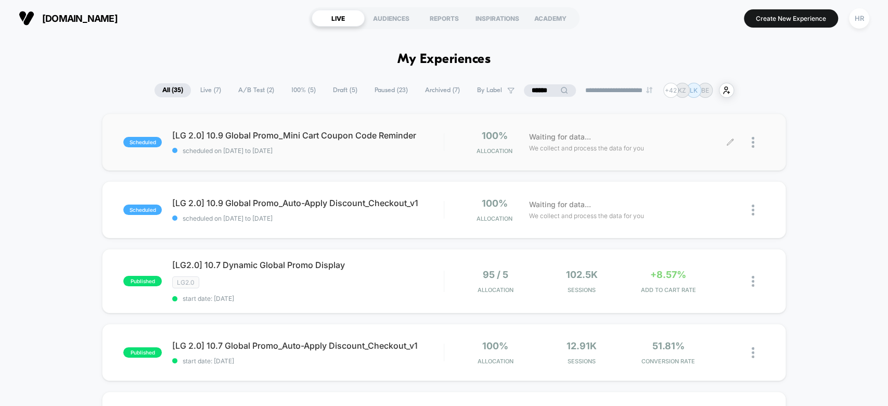
click at [730, 140] on icon at bounding box center [729, 142] width 6 height 6
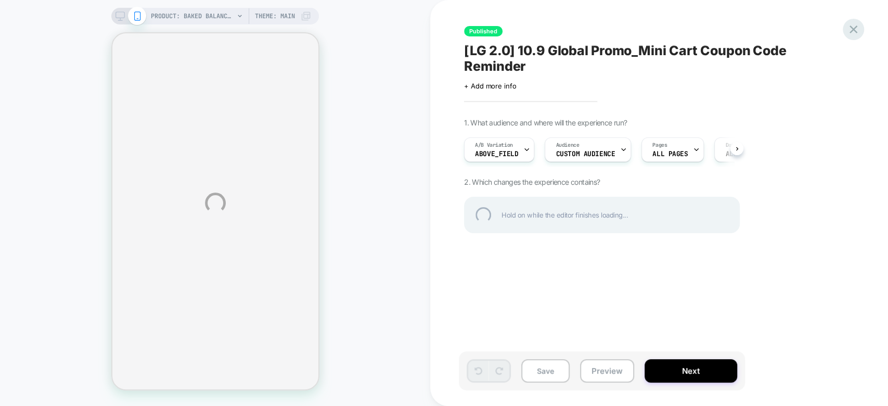
click at [853, 29] on div at bounding box center [852, 29] width 21 height 21
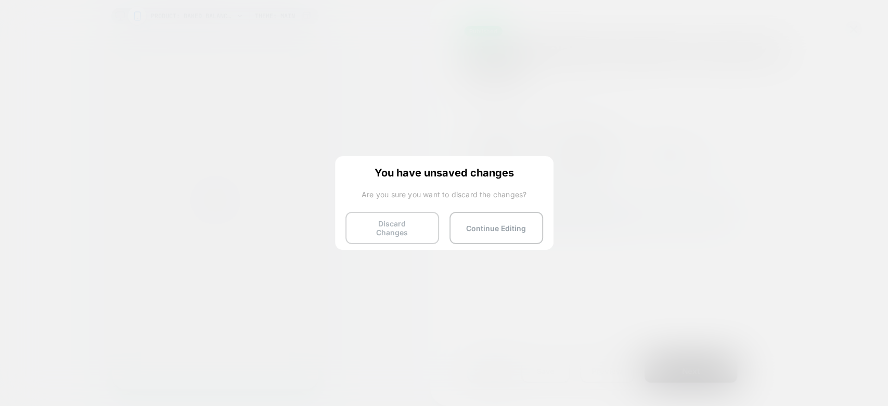
click at [394, 223] on button "Discard Changes" at bounding box center [392, 228] width 94 height 32
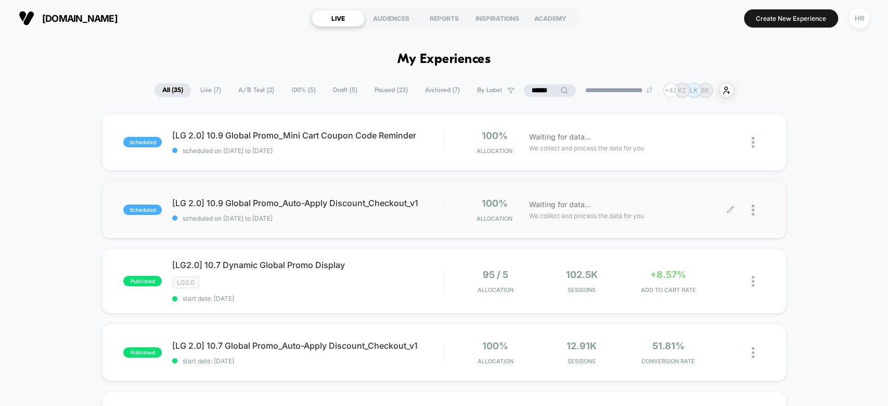
click at [730, 208] on icon at bounding box center [730, 210] width 8 height 8
